Goal: Information Seeking & Learning: Learn about a topic

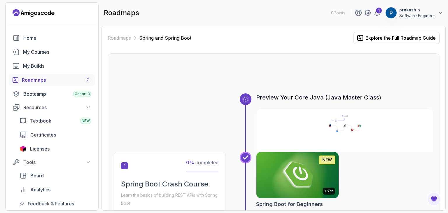
scroll to position [605, 0]
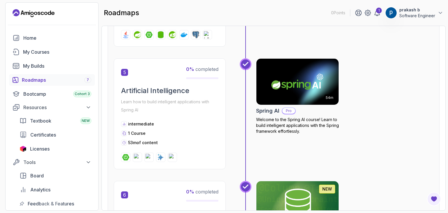
click at [390, 64] on div "54m Spring AI Pro Welcome to the Spring AI course! Learn to build intelligent a…" at bounding box center [344, 113] width 177 height 111
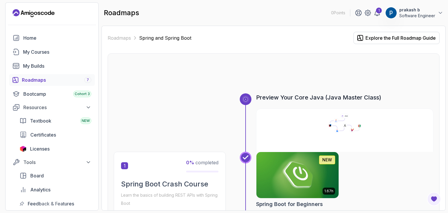
scroll to position [0, 0]
click at [200, 69] on div at bounding box center [274, 79] width 320 height 28
click at [380, 36] on div "Explore the Full Roadmap Guide" at bounding box center [400, 37] width 70 height 7
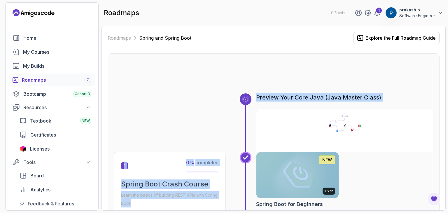
drag, startPoint x: 115, startPoint y: 60, endPoint x: 352, endPoint y: 171, distance: 261.8
click at [166, 100] on div "Preview Your Core Java (Java Master Class)" at bounding box center [274, 122] width 320 height 58
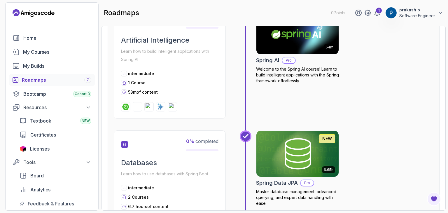
scroll to position [640, 0]
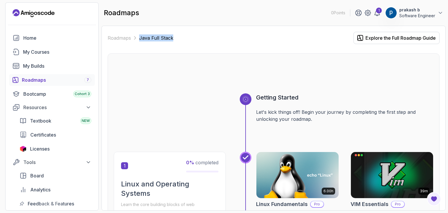
scroll to position [1543, 0]
